Goal: Transaction & Acquisition: Book appointment/travel/reservation

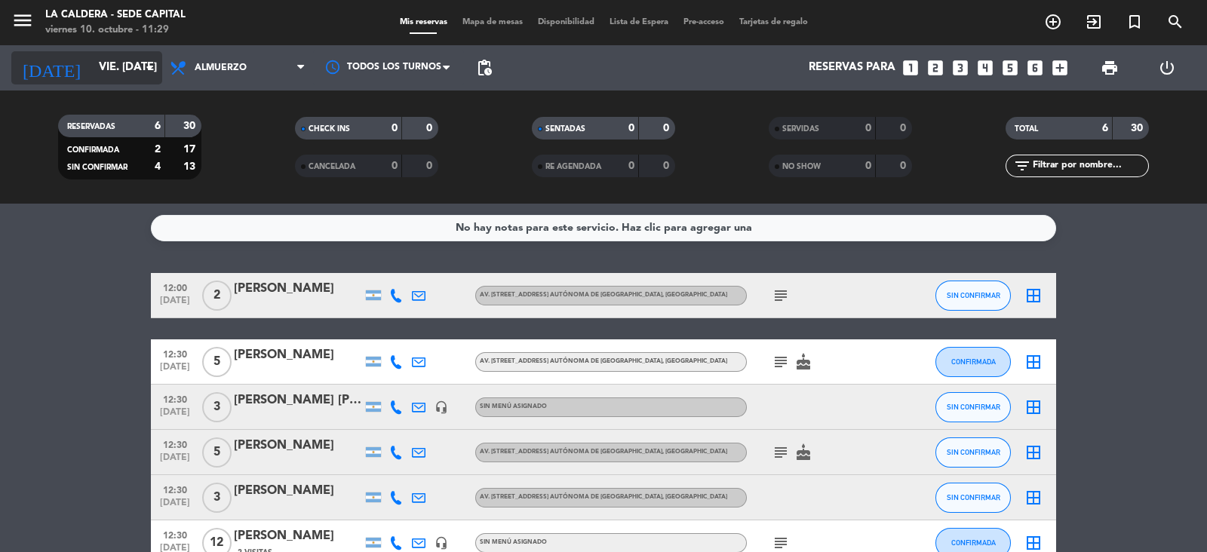
click at [126, 72] on input "vie. [DATE]" at bounding box center [164, 68] width 146 height 29
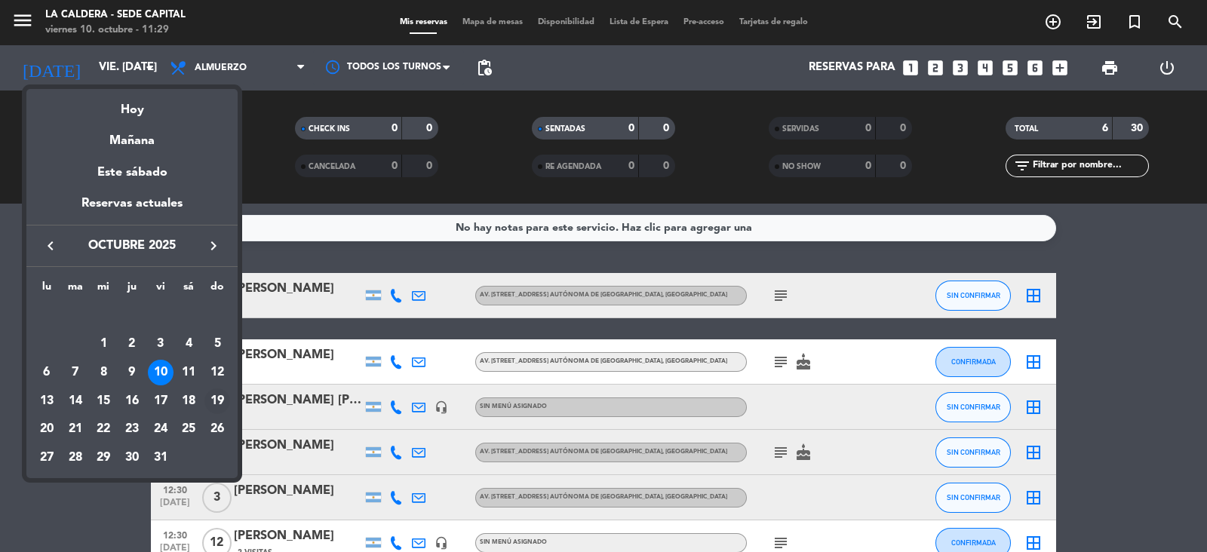
click at [218, 397] on div "19" at bounding box center [217, 401] width 26 height 26
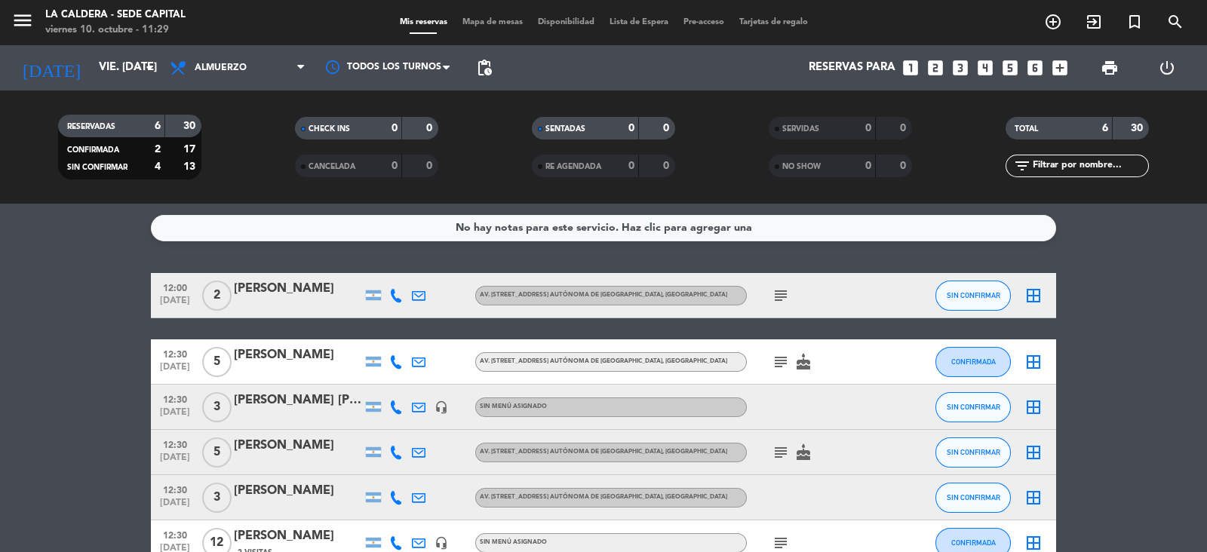
type input "dom. [DATE]"
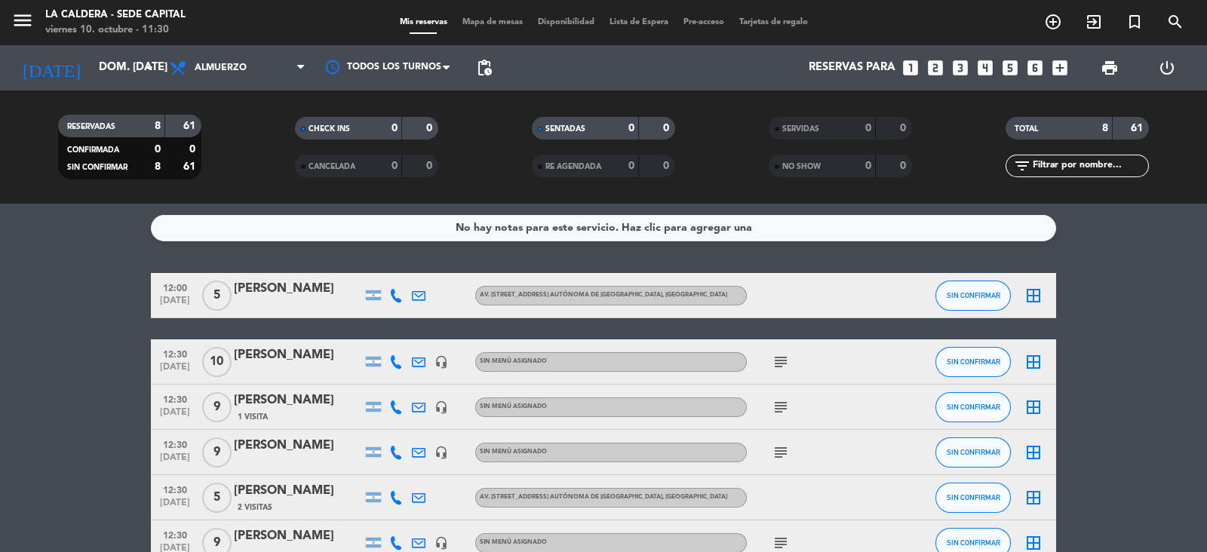
click at [1042, 69] on icon "looks_6" at bounding box center [1035, 68] width 20 height 20
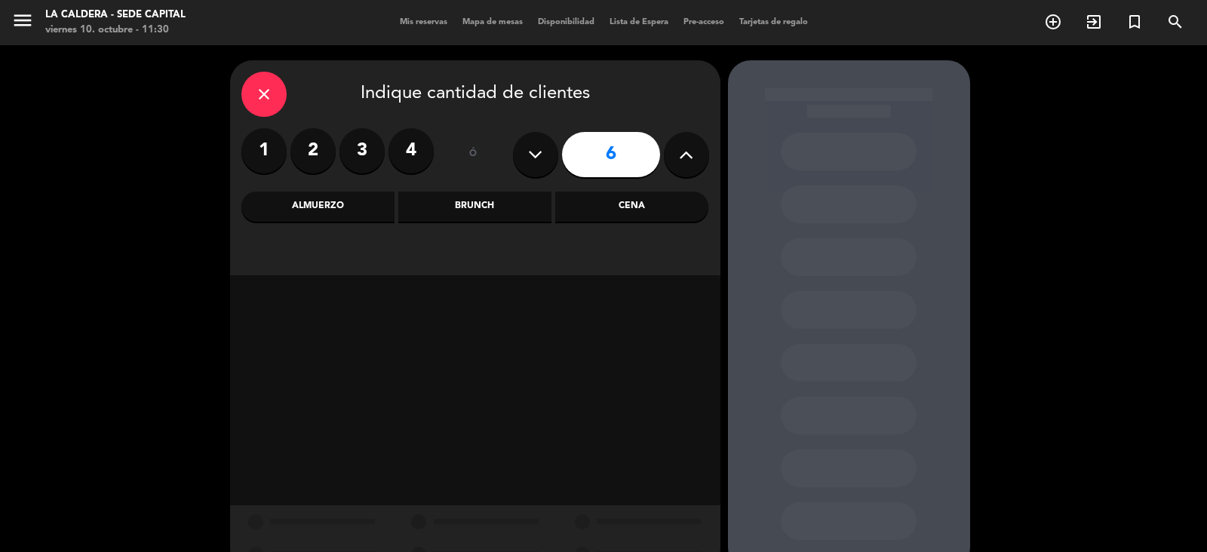
click at [320, 213] on div "Almuerzo" at bounding box center [317, 207] width 153 height 30
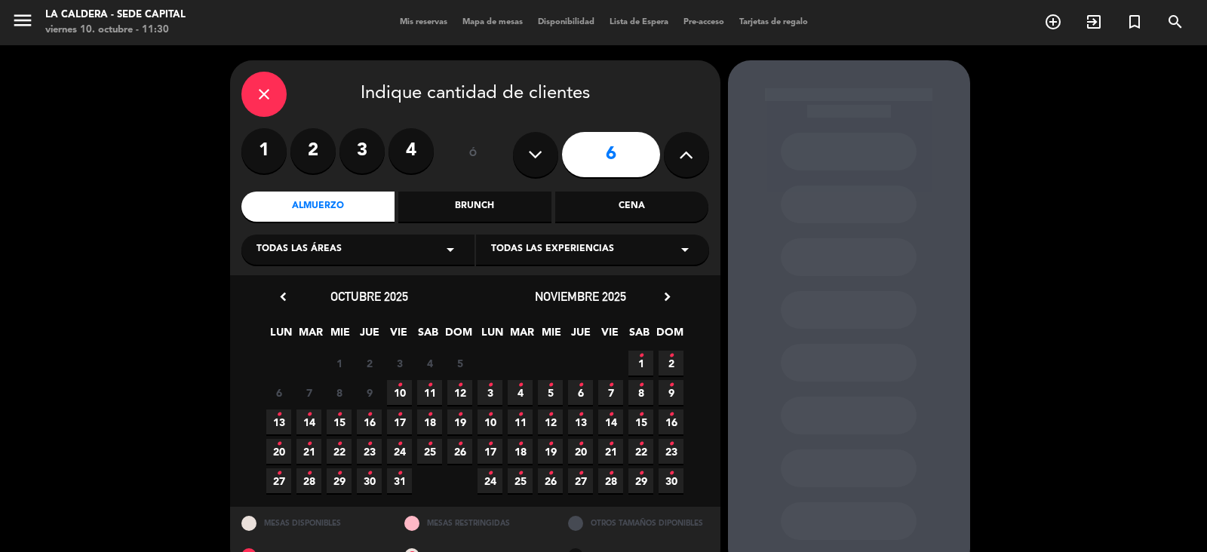
click at [461, 416] on icon "•" at bounding box center [459, 415] width 5 height 24
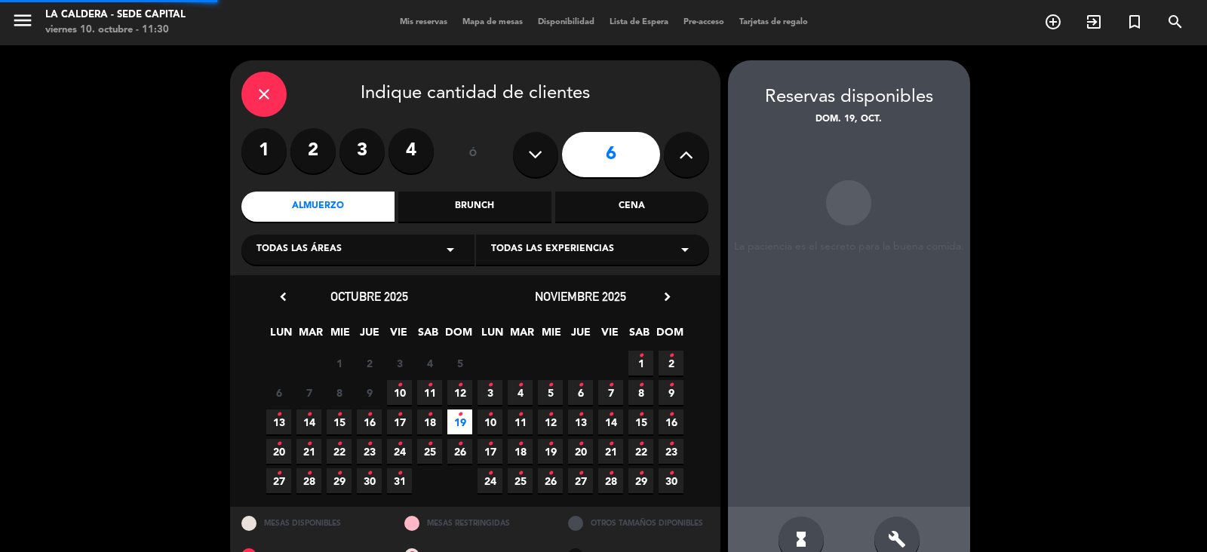
scroll to position [34, 0]
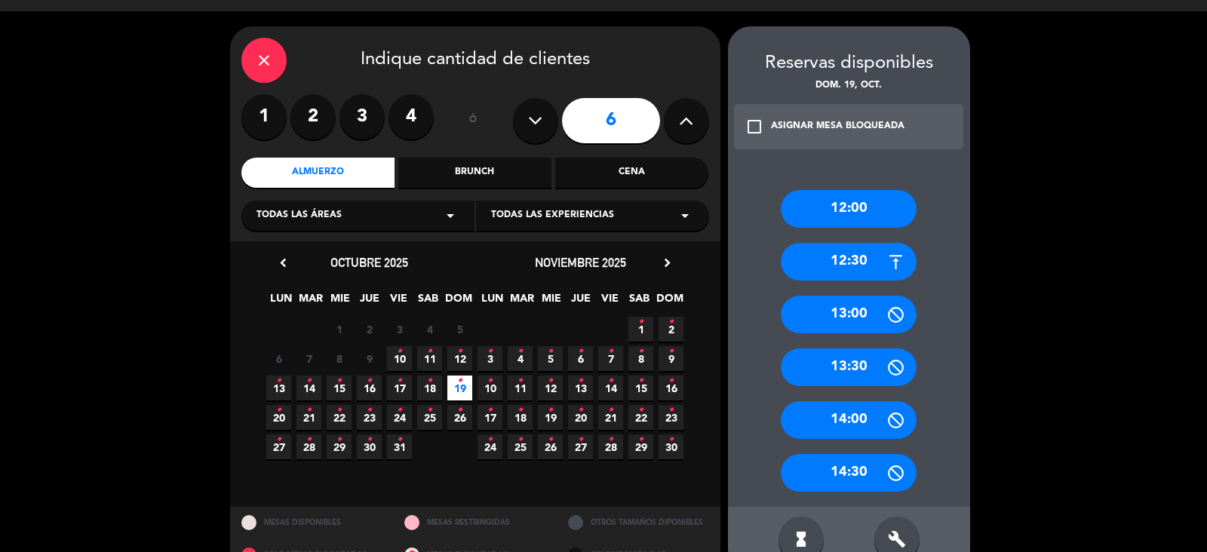
click at [876, 262] on div "12:30" at bounding box center [849, 262] width 136 height 38
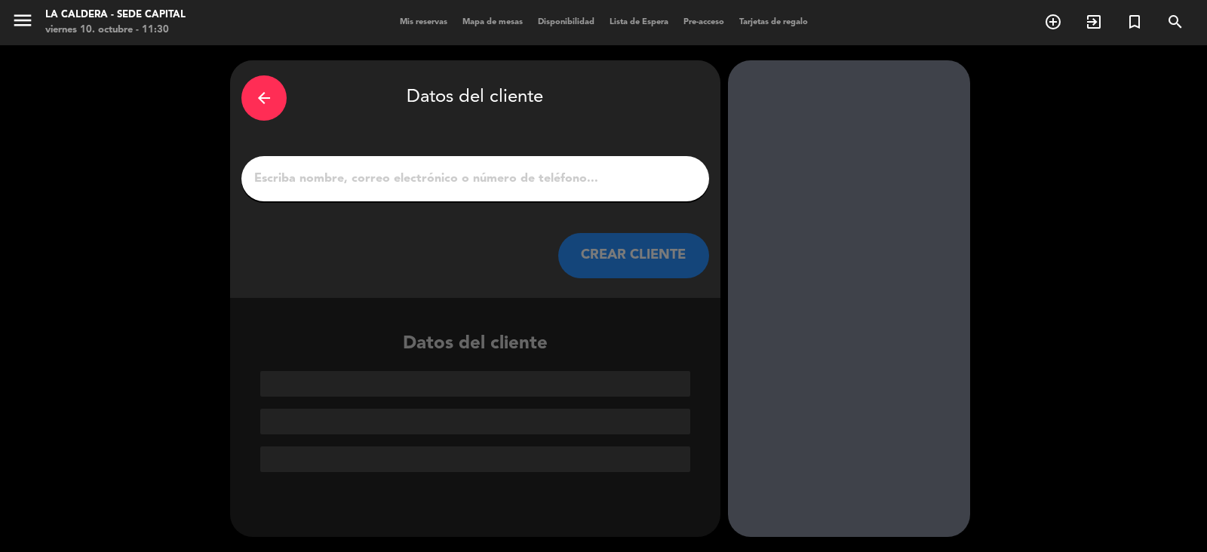
click at [419, 193] on div at bounding box center [475, 178] width 468 height 45
click at [480, 188] on input "1" at bounding box center [475, 178] width 445 height 21
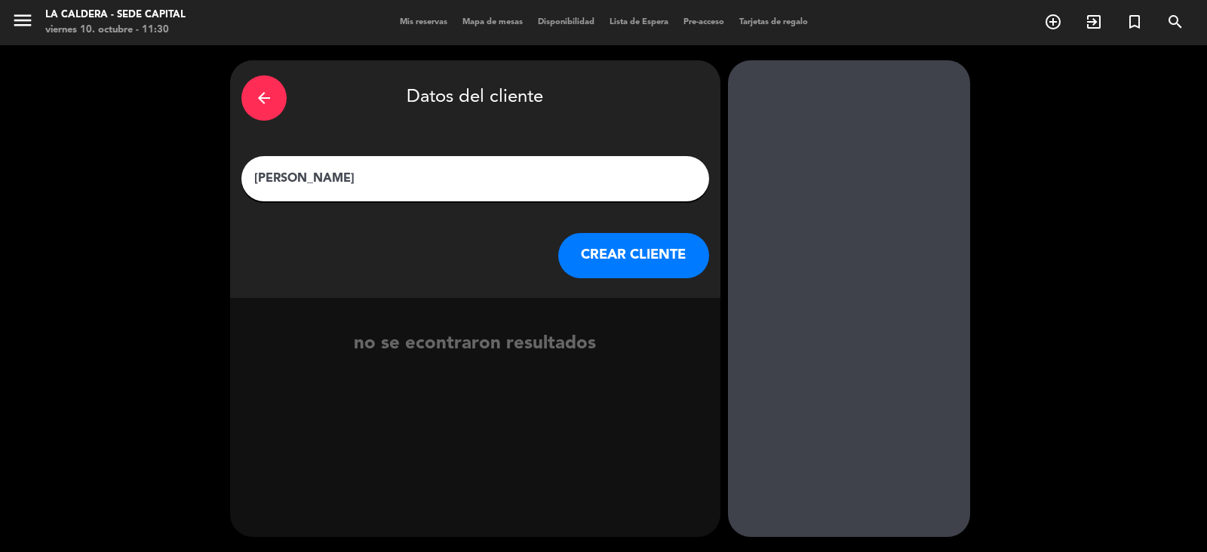
type input "[PERSON_NAME]"
click at [625, 262] on button "CREAR CLIENTE" at bounding box center [633, 255] width 151 height 45
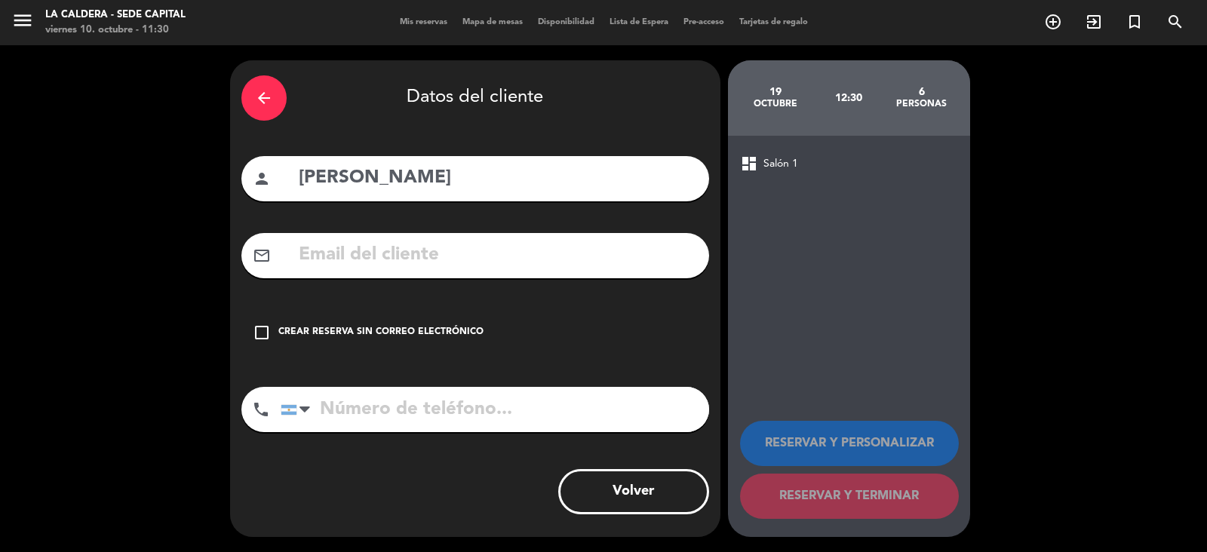
click at [417, 414] on input "tel" at bounding box center [495, 409] width 428 height 45
type input "1130383408"
click at [292, 334] on div "Crear reserva sin correo electrónico" at bounding box center [380, 332] width 205 height 15
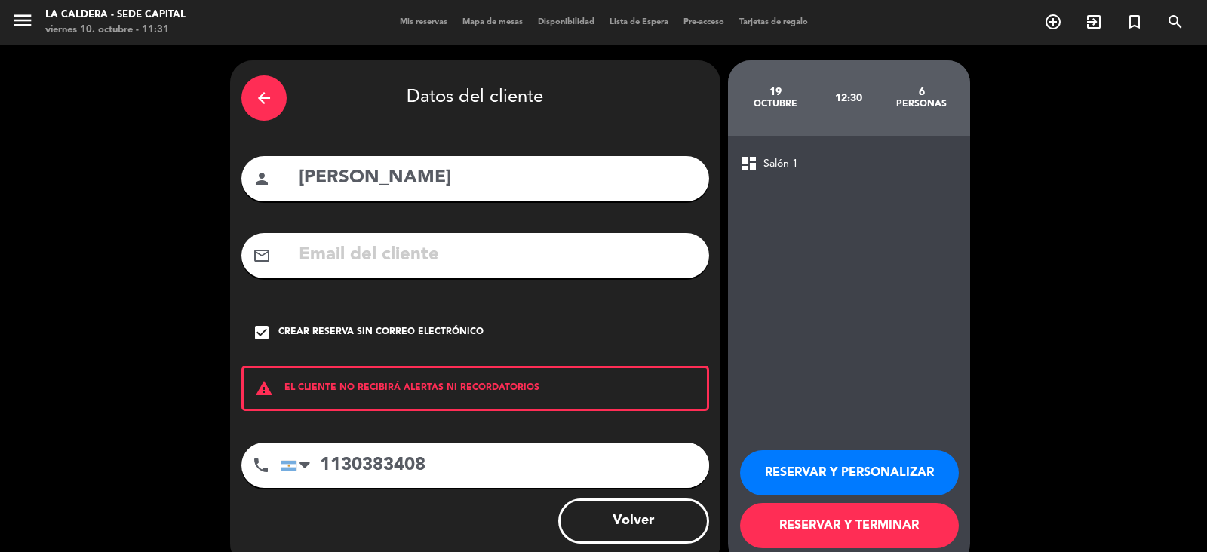
click at [830, 523] on button "RESERVAR Y TERMINAR" at bounding box center [849, 525] width 219 height 45
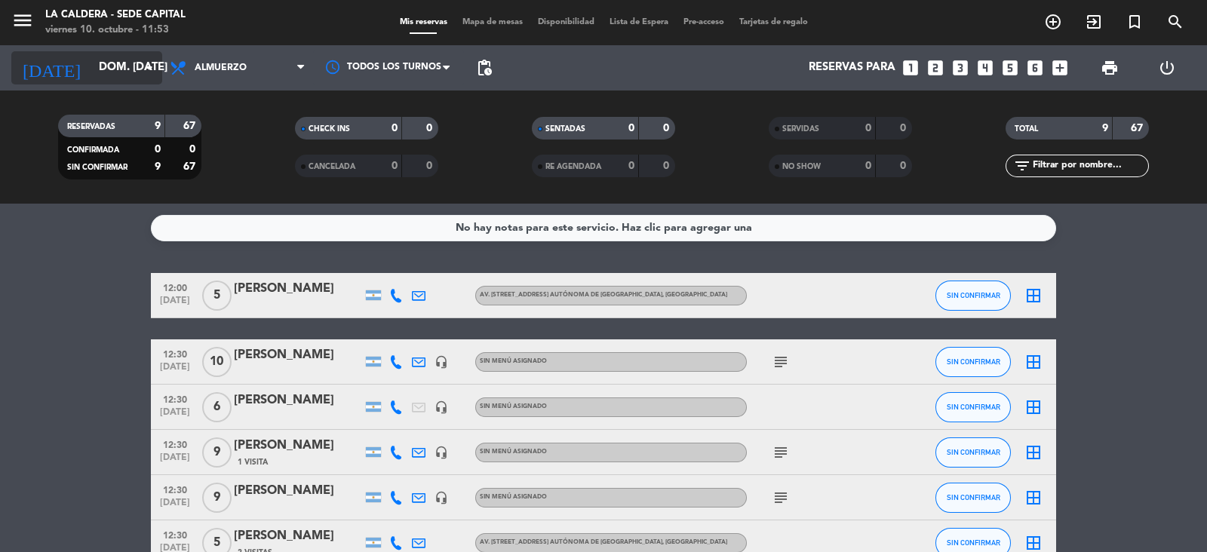
click at [132, 75] on input "dom. [DATE]" at bounding box center [164, 68] width 146 height 29
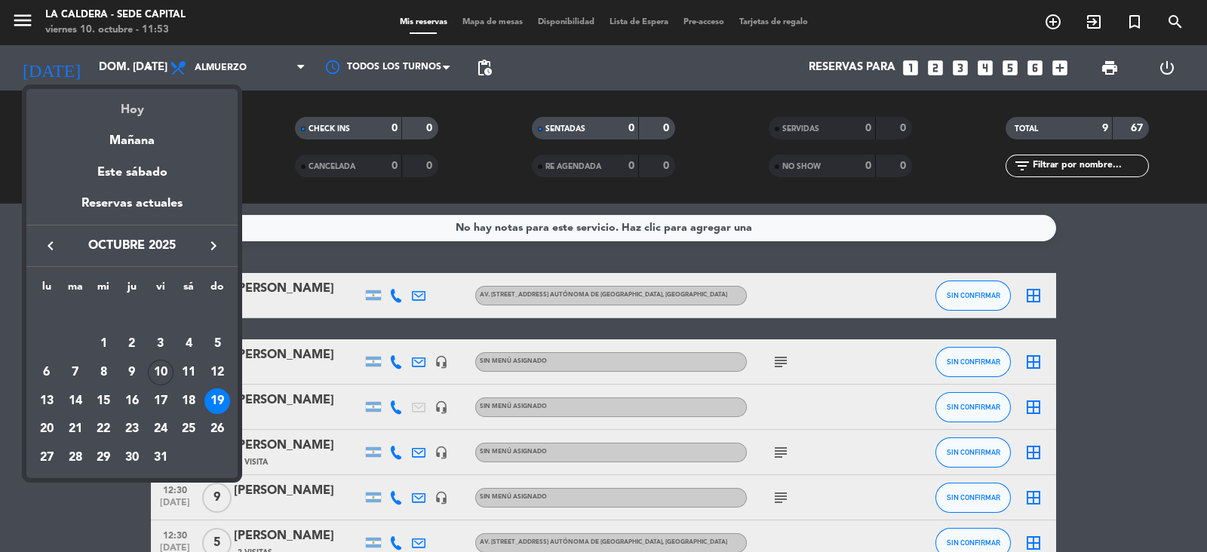
click at [147, 118] on div "Hoy" at bounding box center [131, 104] width 211 height 31
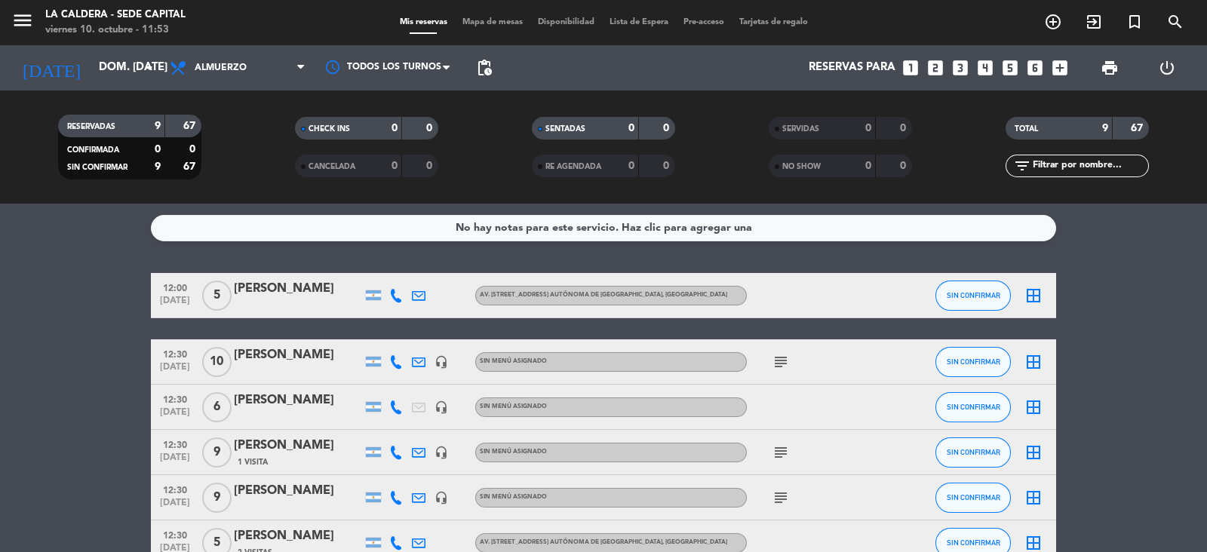
type input "vie. [DATE]"
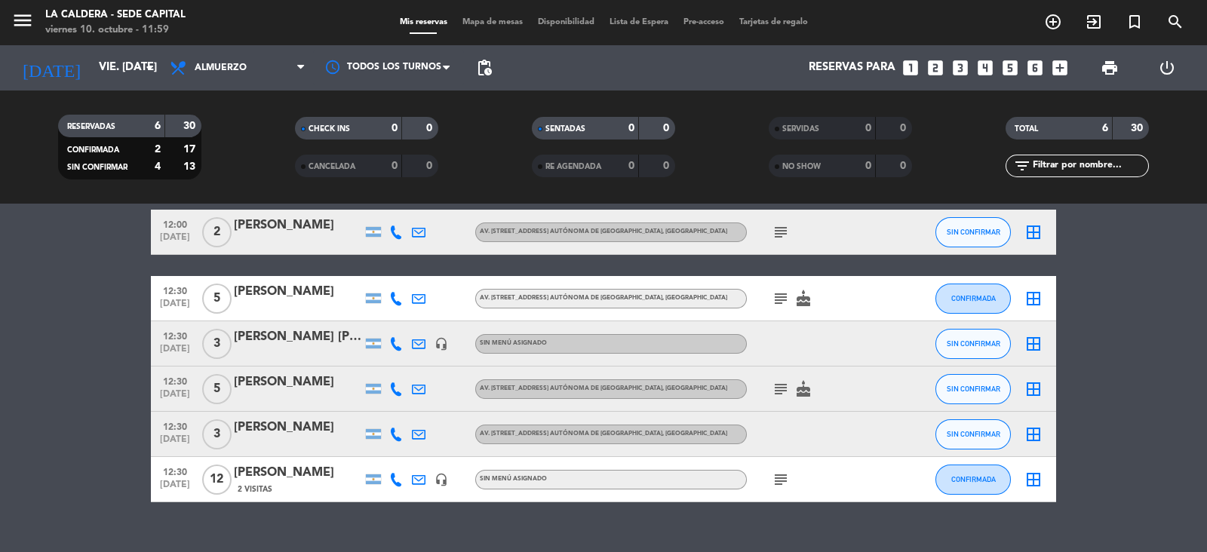
scroll to position [89, 0]
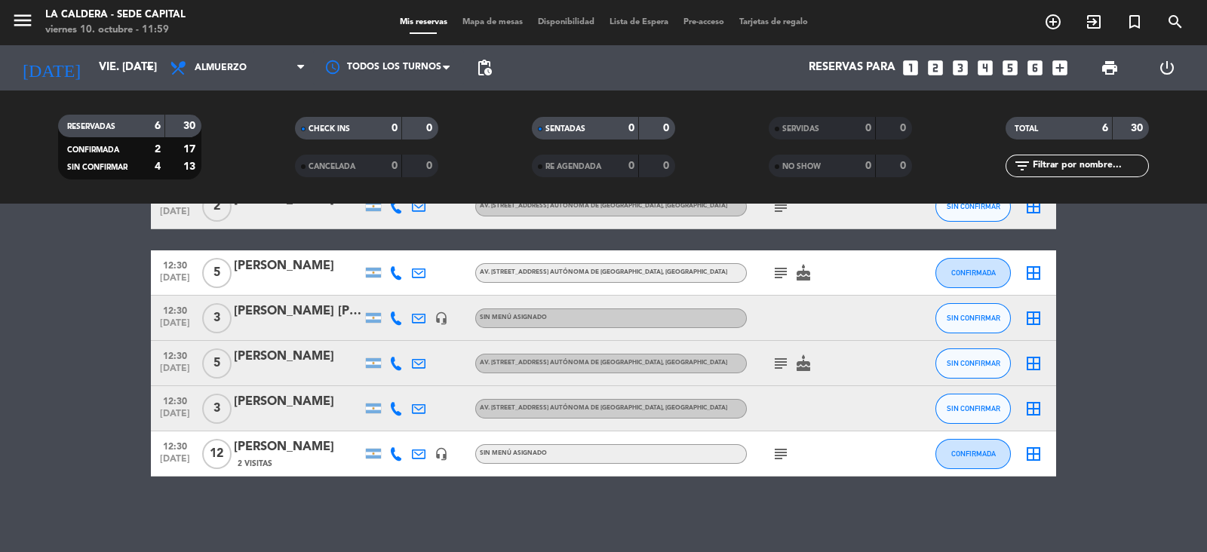
click at [777, 455] on icon "subject" at bounding box center [781, 454] width 18 height 18
